Goal: Information Seeking & Learning: Learn about a topic

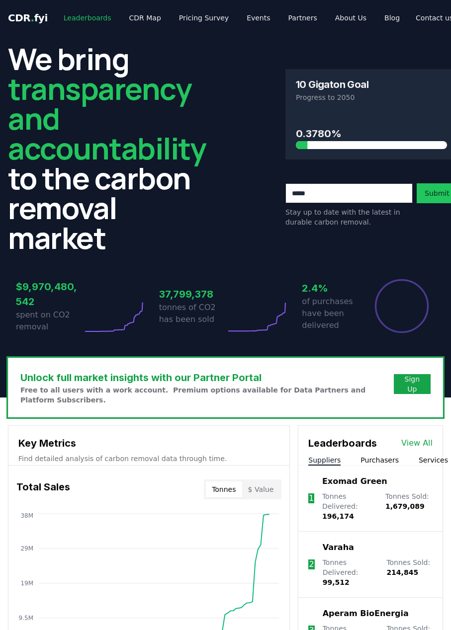
click at [68, 19] on link "Leaderboards" at bounding box center [88, 18] width 64 height 18
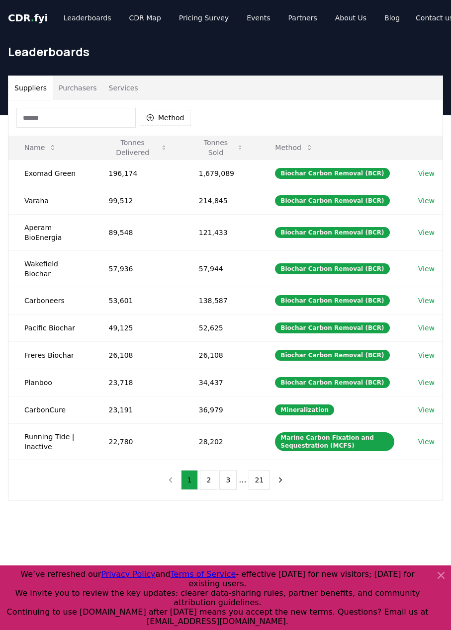
click at [115, 86] on button "Services" at bounding box center [123, 88] width 41 height 24
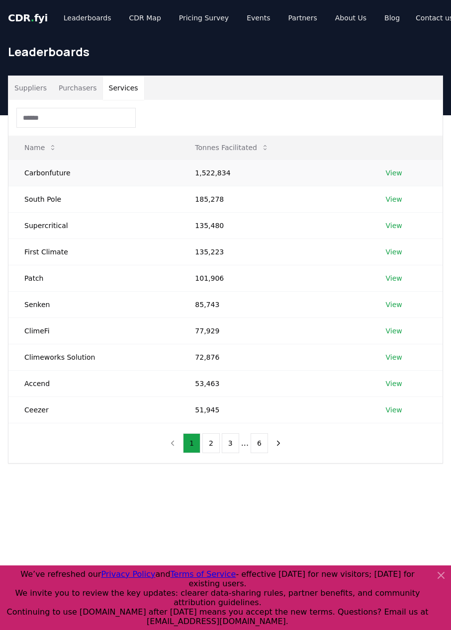
click at [393, 172] on link "View" at bounding box center [394, 173] width 16 height 10
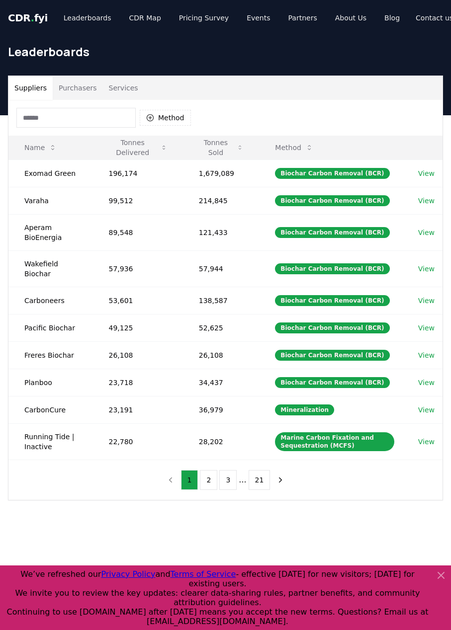
click at [438, 582] on icon at bounding box center [441, 576] width 12 height 12
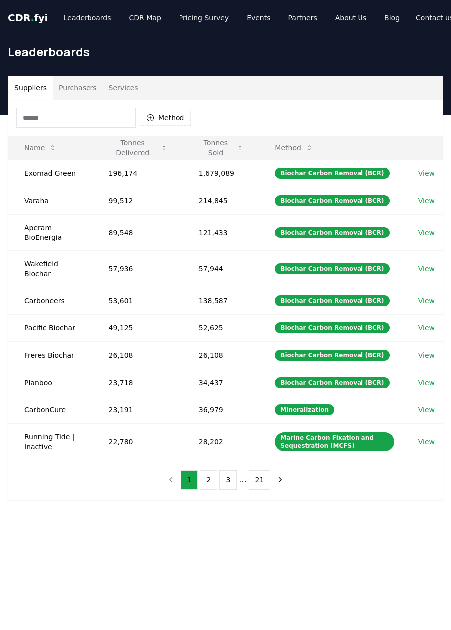
click at [116, 86] on button "Services" at bounding box center [123, 88] width 41 height 24
